Goal: Ask a question

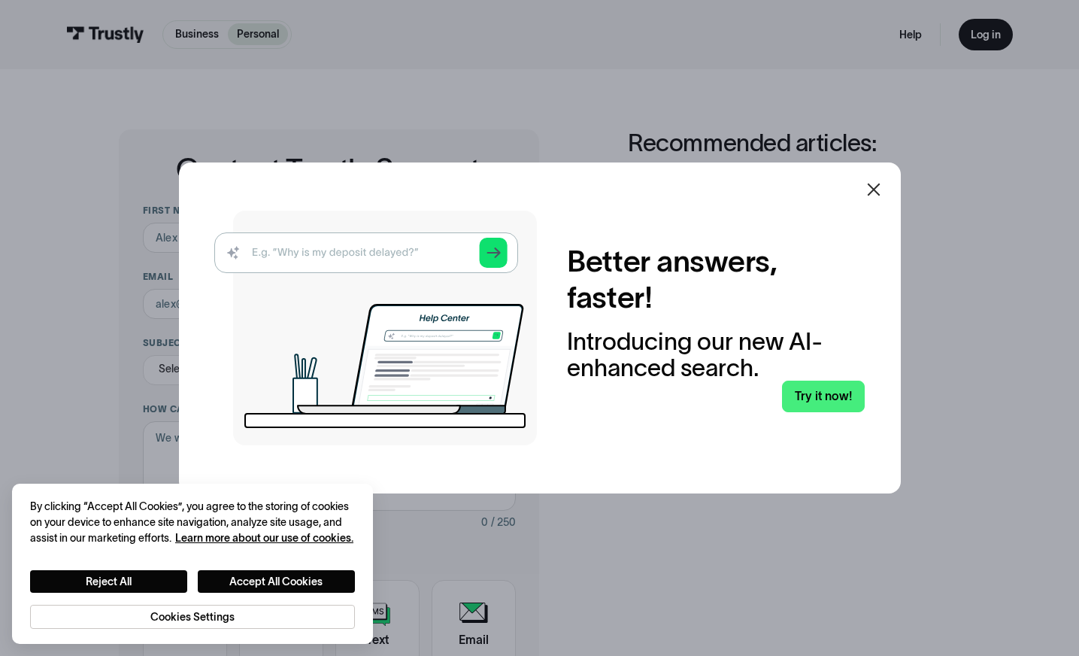
click at [878, 187] on icon at bounding box center [874, 189] width 18 height 18
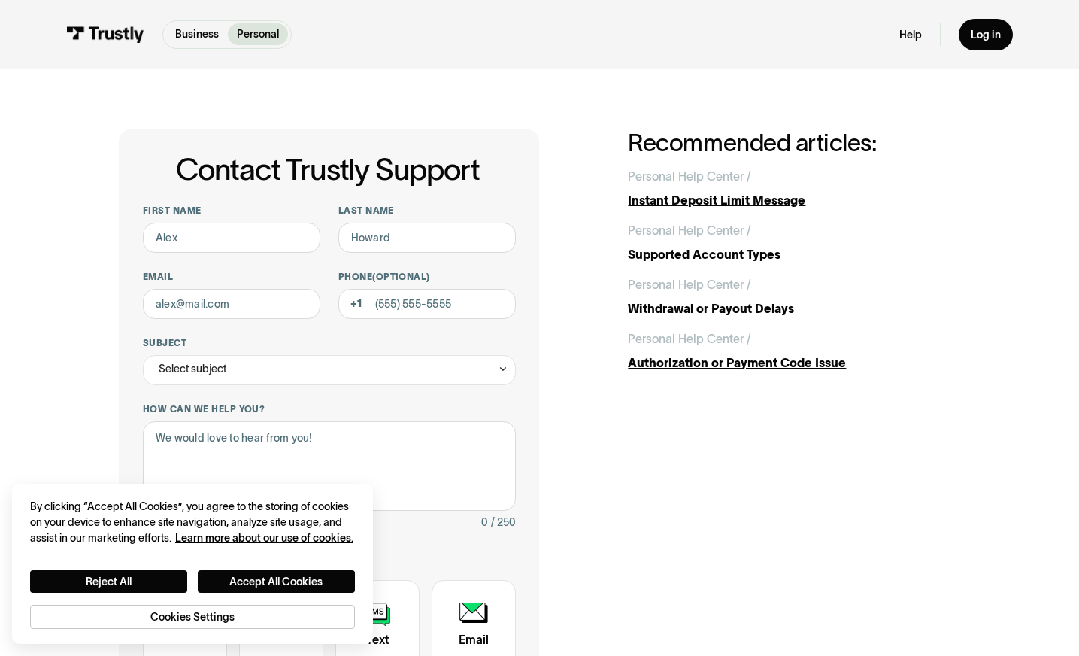
click at [676, 500] on div "Contact Trustly Support First name Last name Email Phone (Optional) Subject Sel…" at bounding box center [539, 473] width 841 height 689
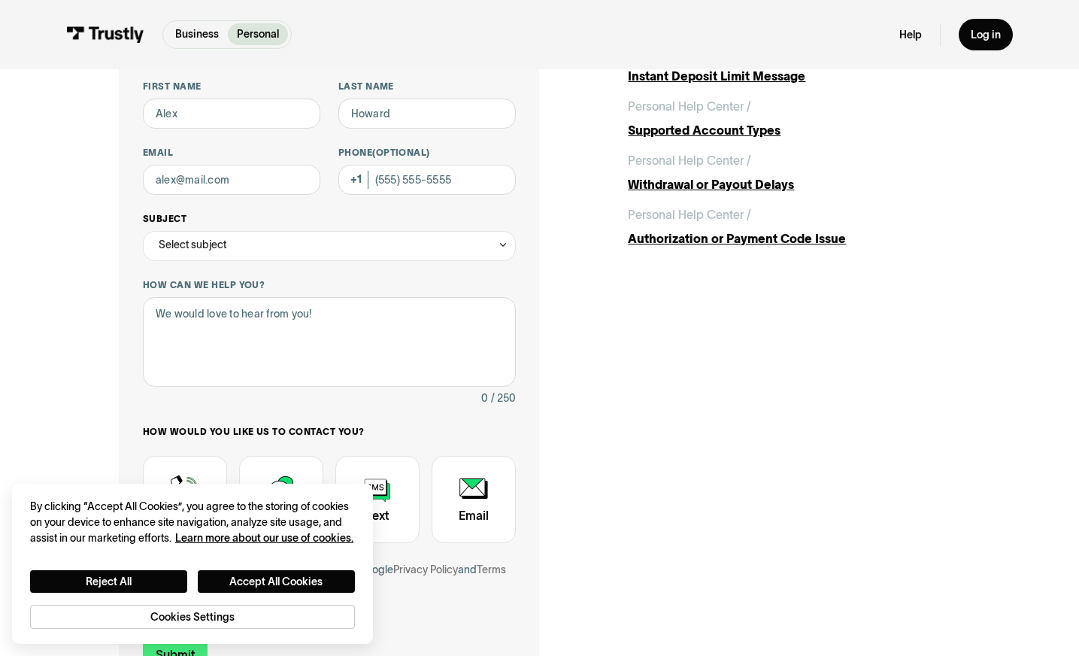
scroll to position [125, 0]
click at [465, 248] on div "Select subject" at bounding box center [329, 245] width 373 height 30
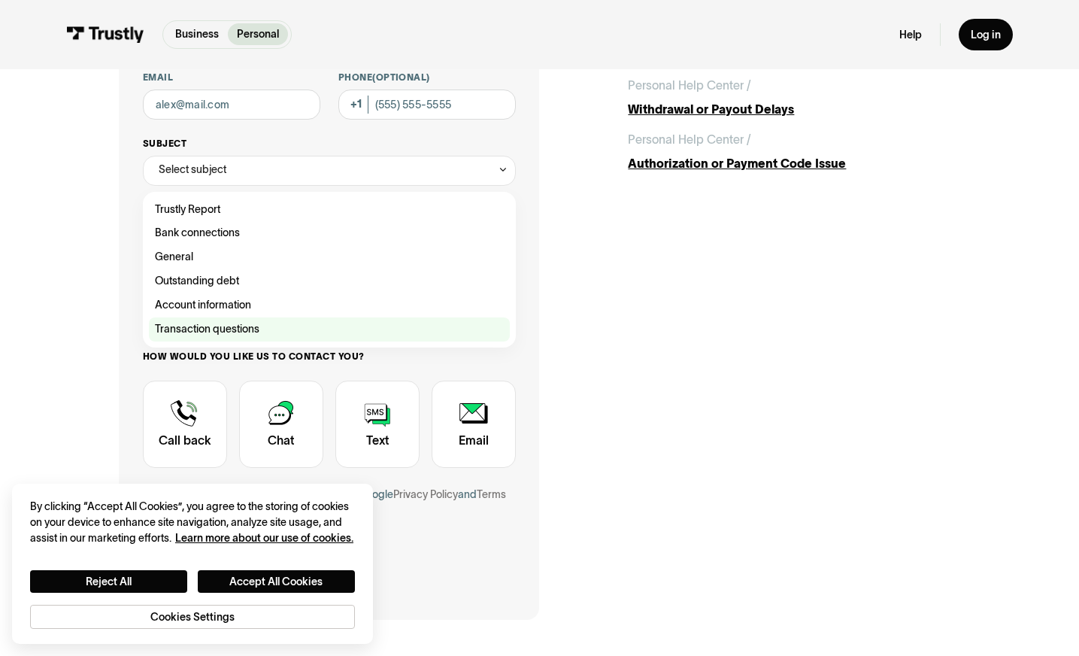
scroll to position [200, 0]
click at [226, 338] on div "Contact Trustly Support" at bounding box center [329, 329] width 361 height 24
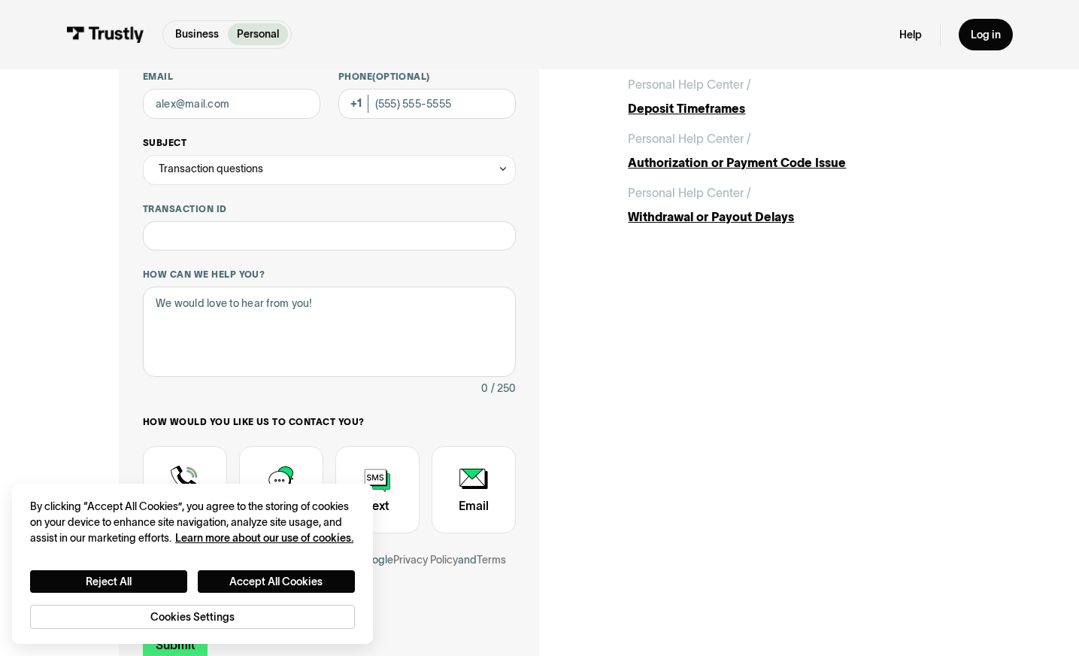
click at [359, 166] on div "Transaction questions" at bounding box center [329, 170] width 373 height 30
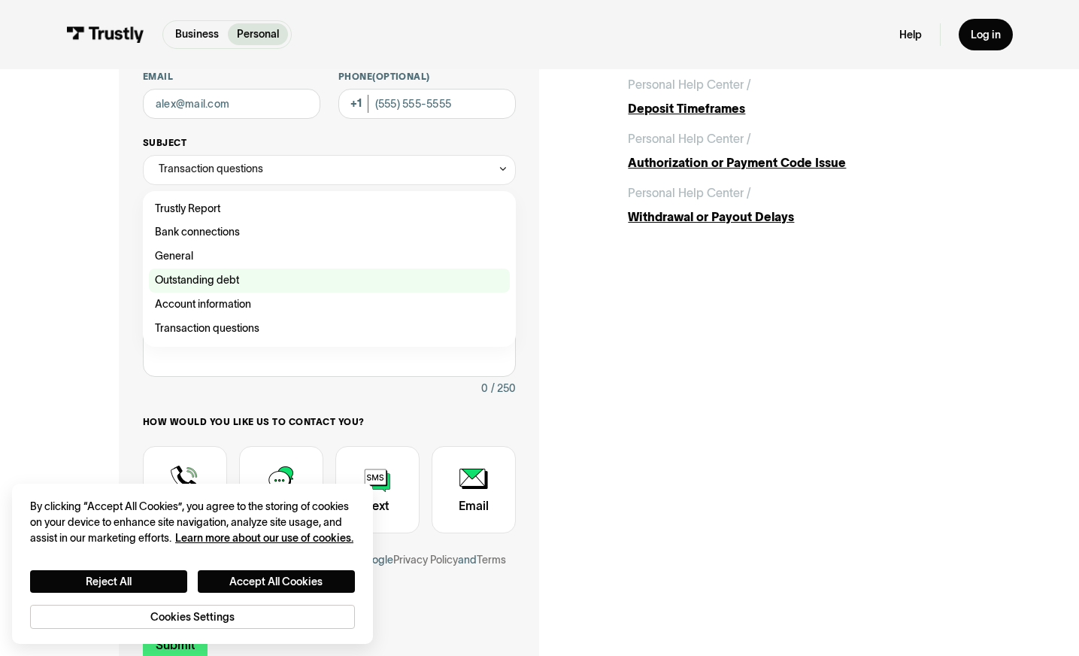
click at [216, 278] on div "Contact Trustly Support" at bounding box center [329, 280] width 361 height 24
type input "**********"
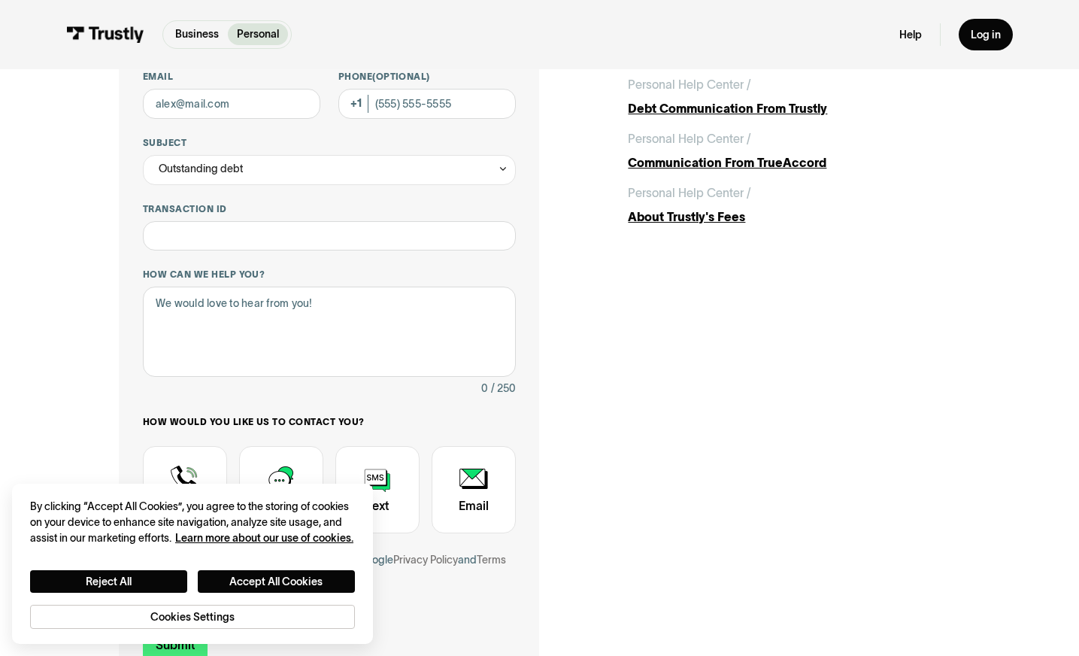
click at [614, 349] on div "**********" at bounding box center [539, 307] width 841 height 756
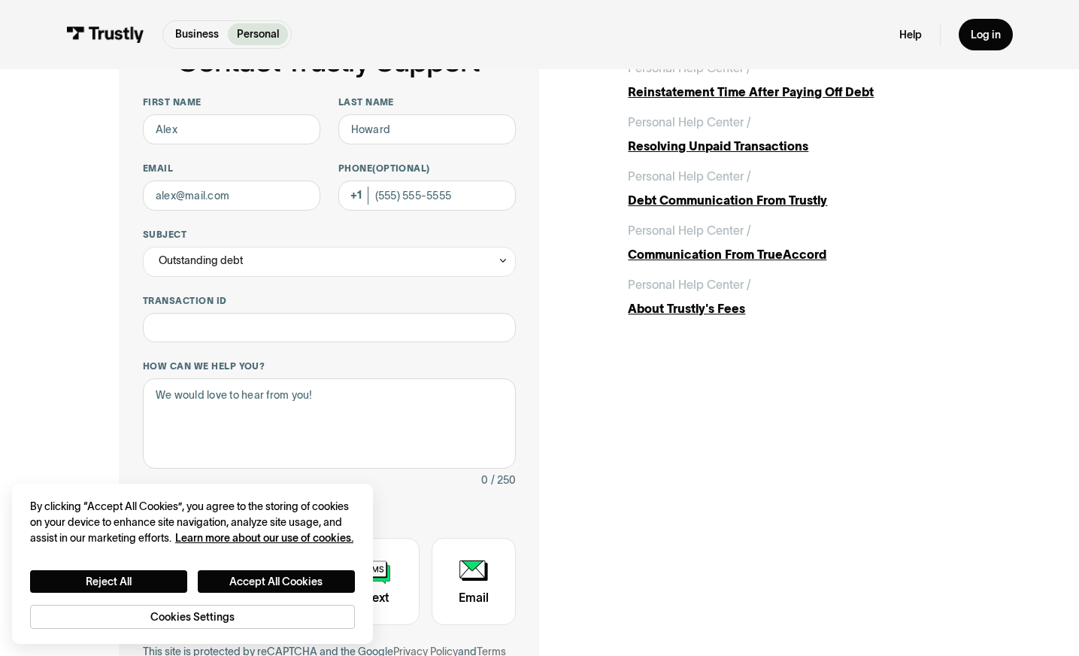
scroll to position [103, 0]
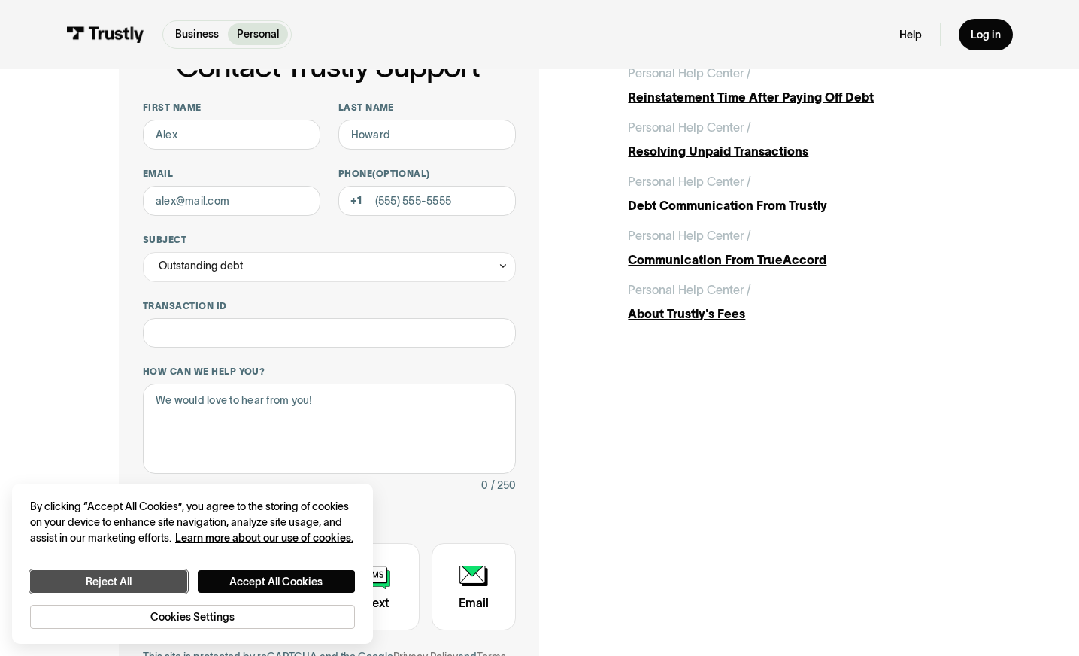
click at [176, 581] on button "Reject All" at bounding box center [108, 581] width 157 height 23
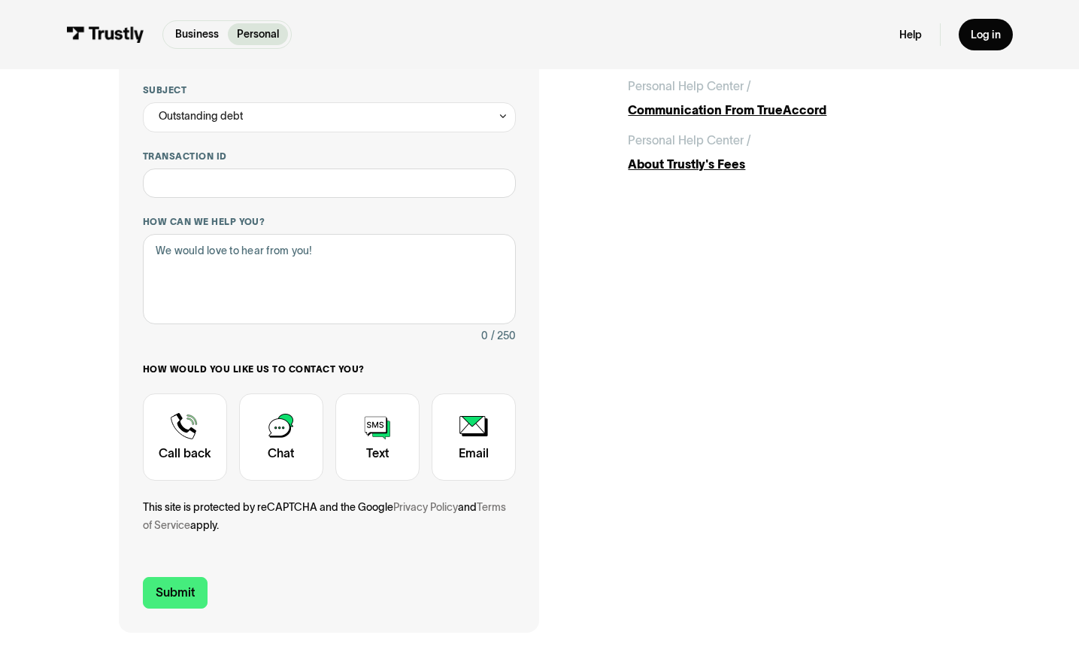
scroll to position [253, 0]
